Goal: Find specific page/section: Find specific page/section

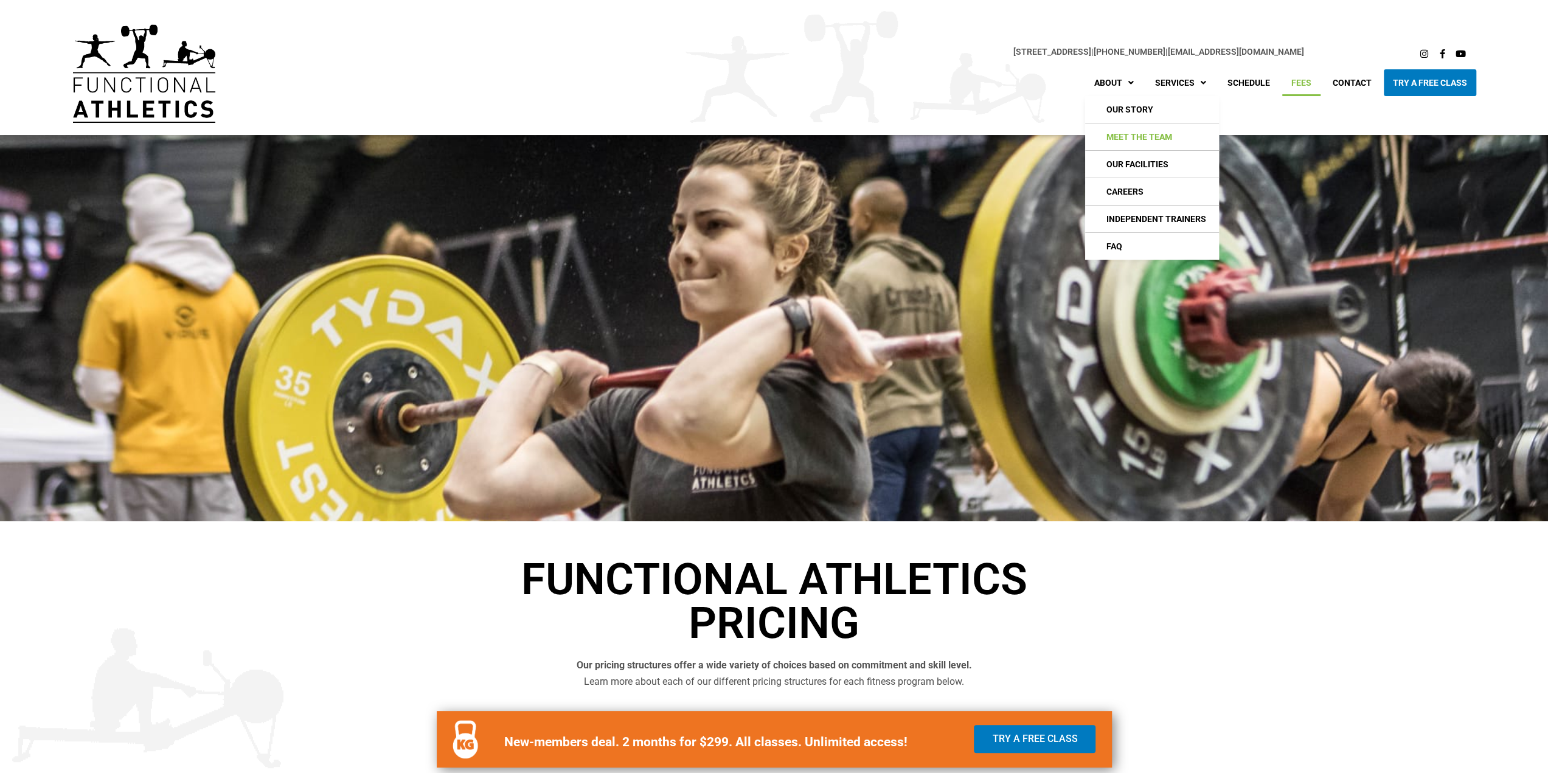
click at [1130, 135] on link "Meet The Team" at bounding box center [1152, 136] width 134 height 27
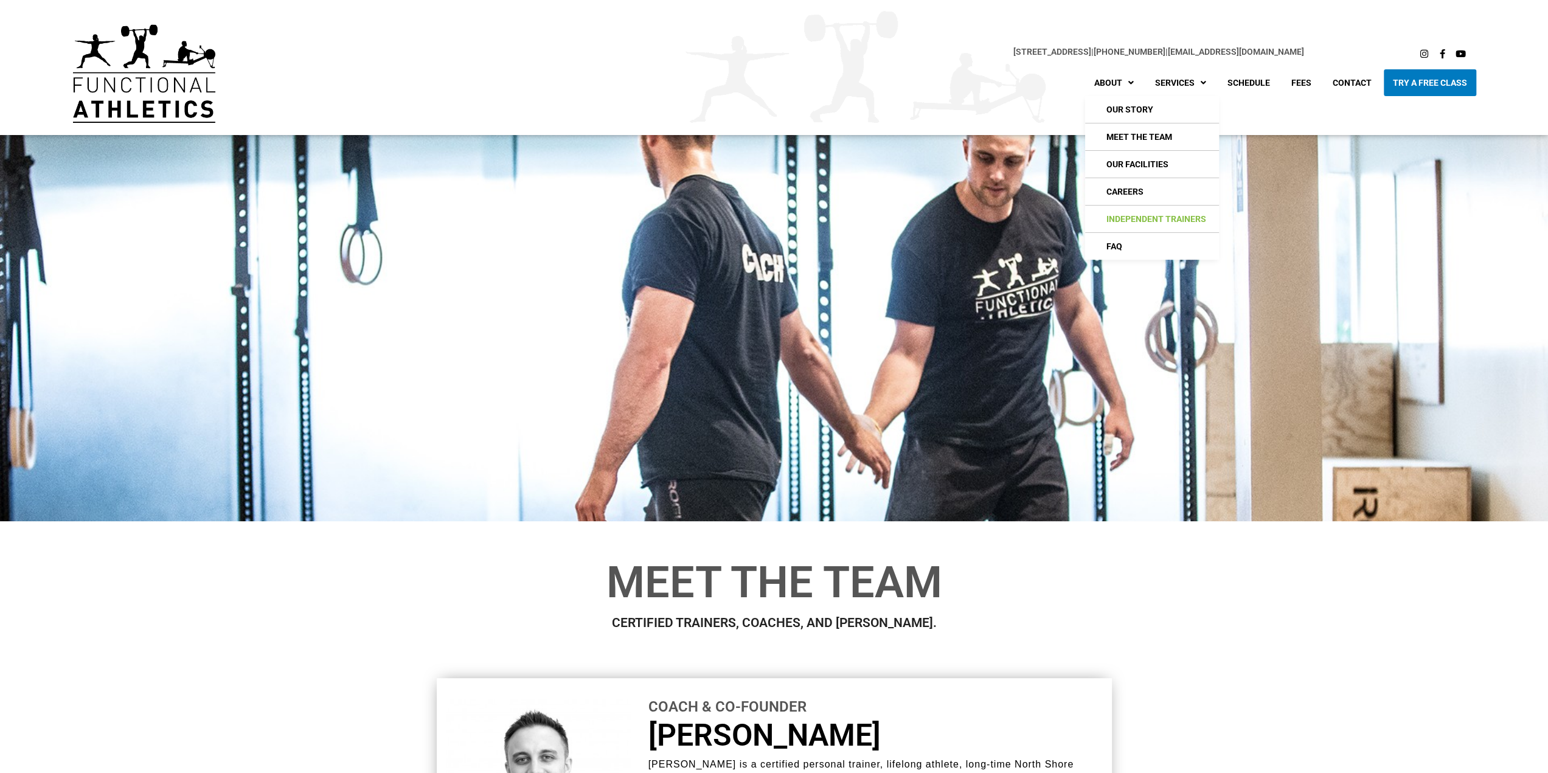
click at [1133, 210] on link "Independent Trainers" at bounding box center [1152, 219] width 134 height 27
